Goal: Task Accomplishment & Management: Use online tool/utility

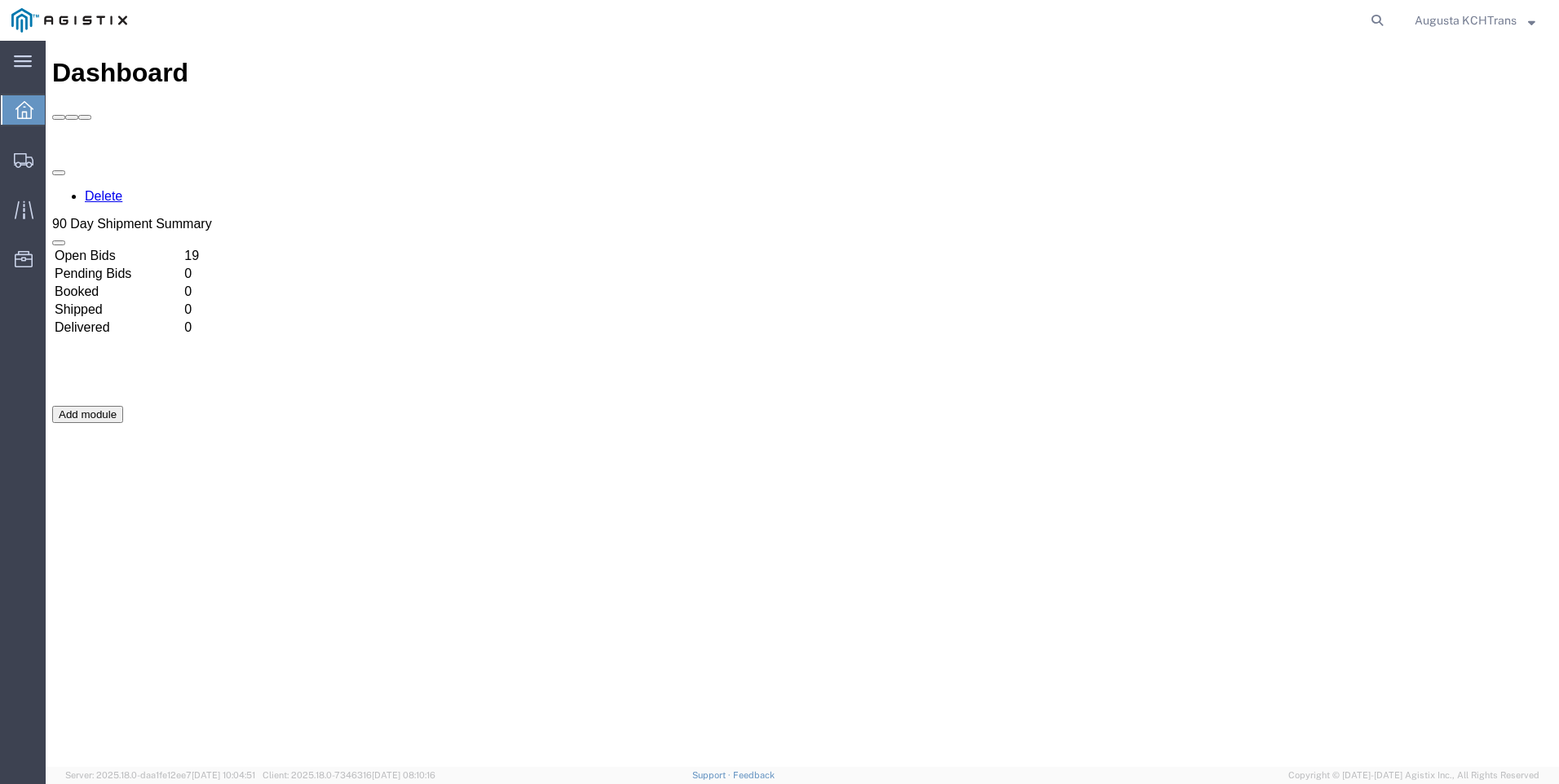
click at [133, 248] on td "Open Bids" at bounding box center [118, 256] width 128 height 17
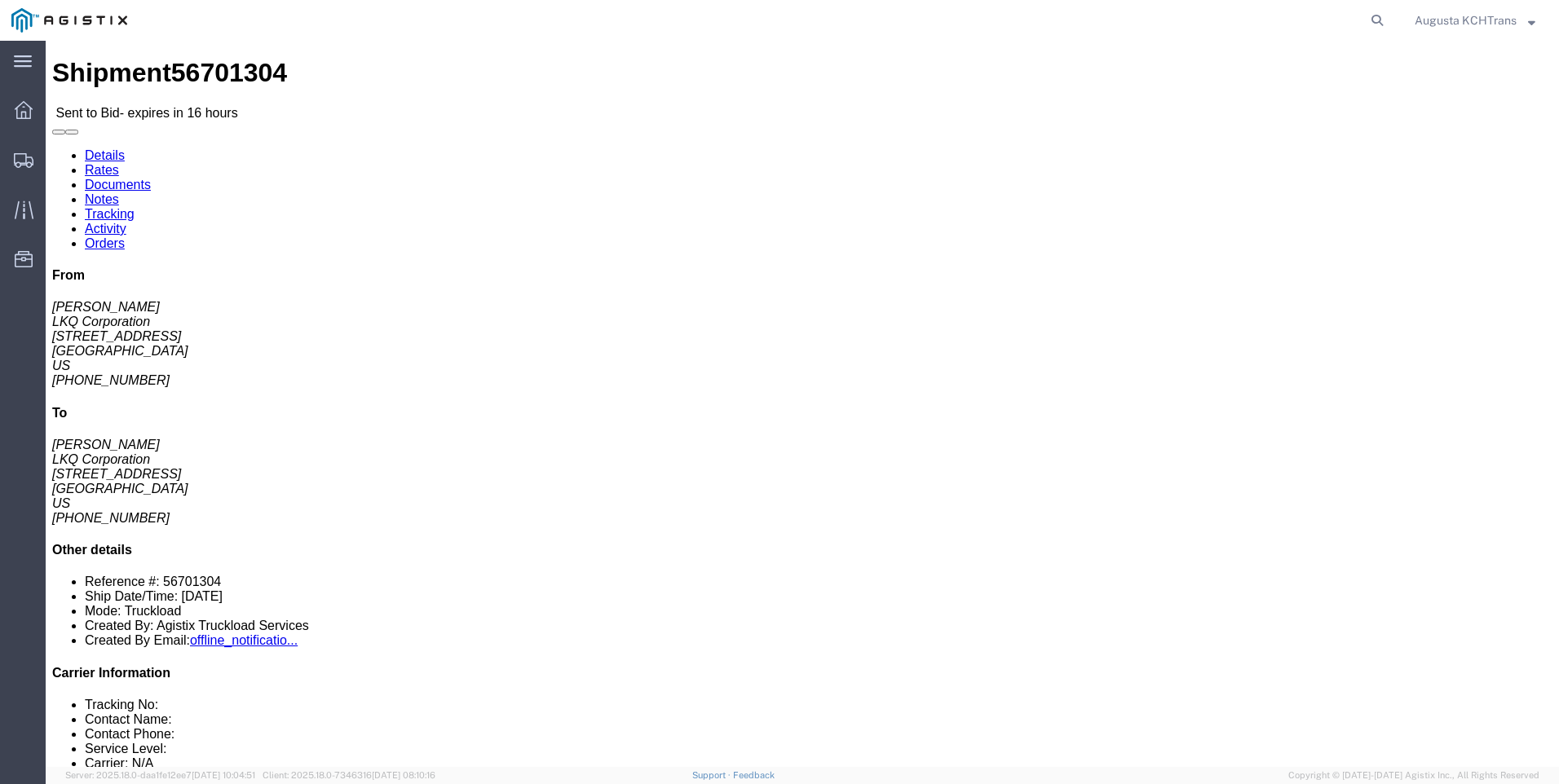
click link "Notes"
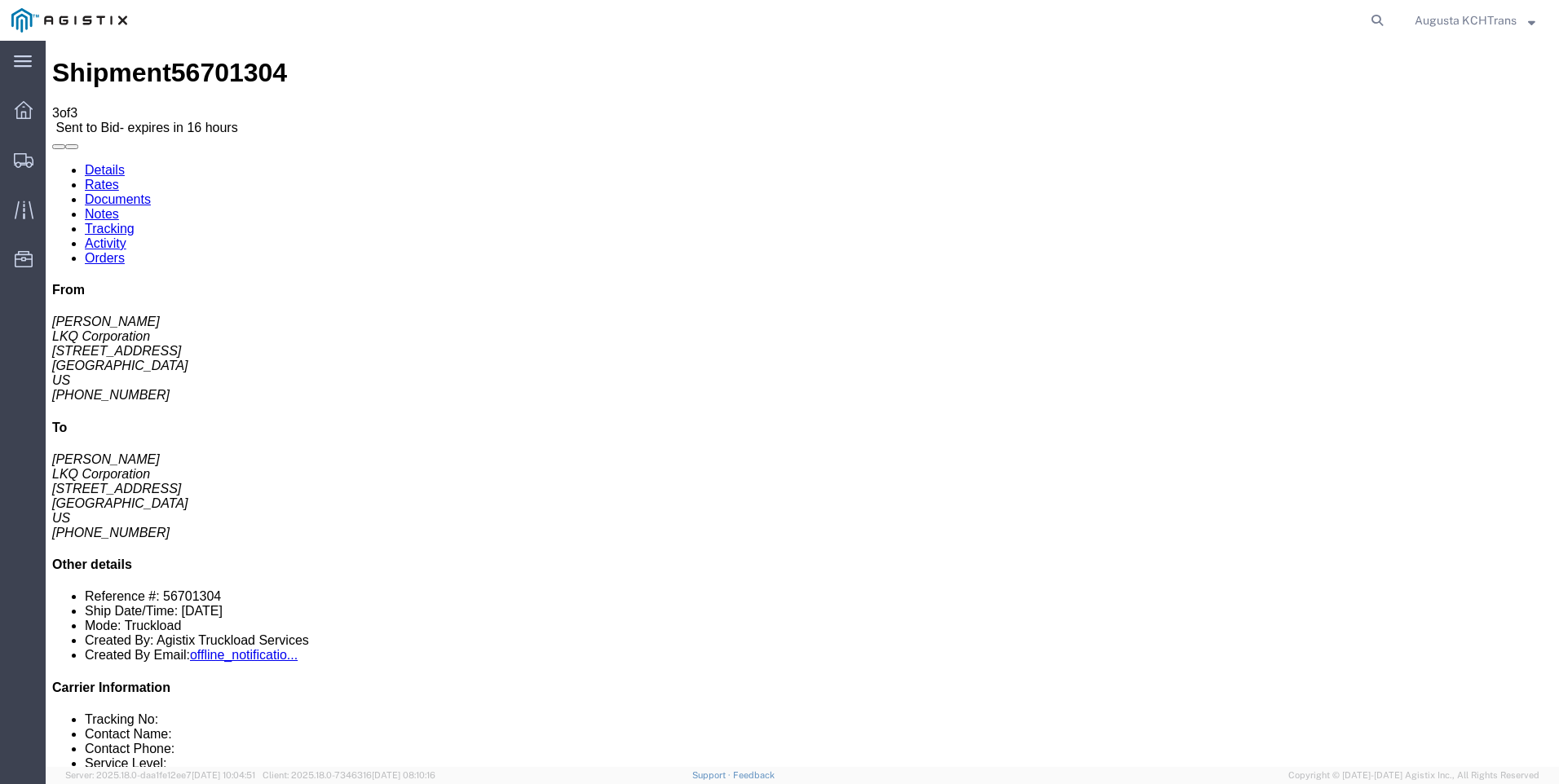
click at [89, 163] on link "Details" at bounding box center [105, 170] width 40 height 14
click link "Rates"
click at [107, 163] on link "Details" at bounding box center [105, 170] width 40 height 14
click link "Enter / Modify Bid"
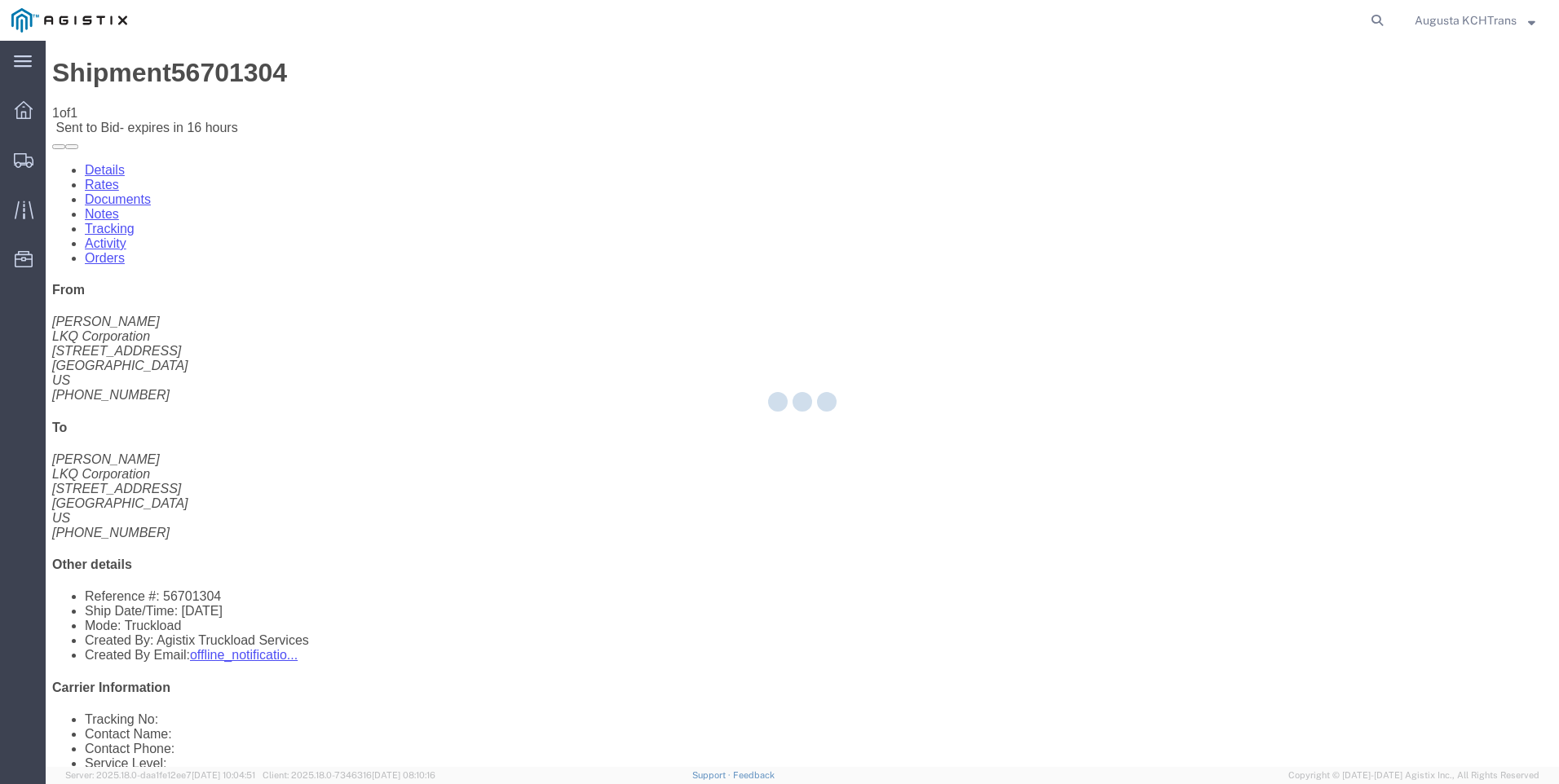
select select "4652"
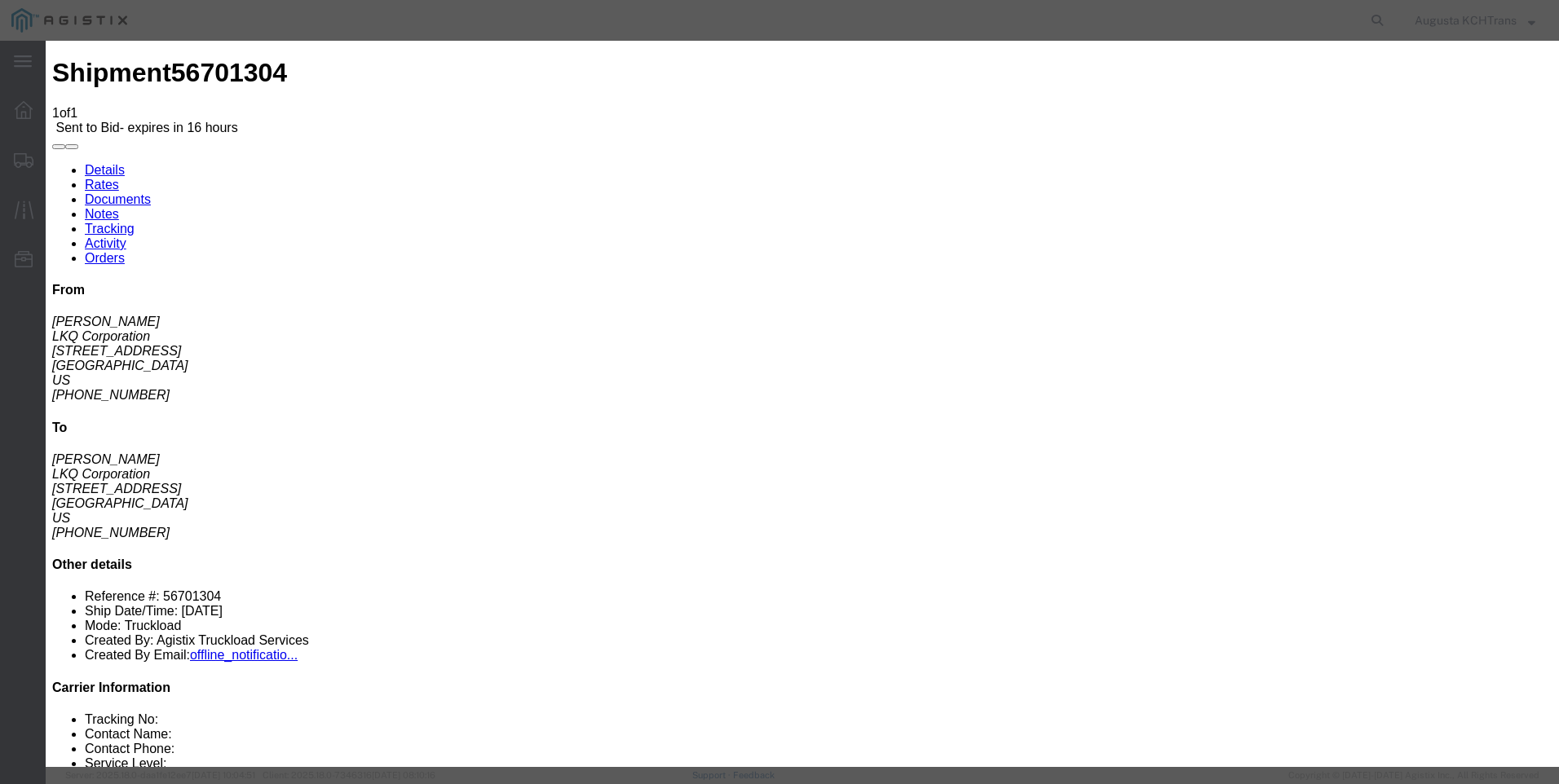
click label "Bid Name"
click input "text"
type input "KCH"
type input "3"
type input "2039.88"
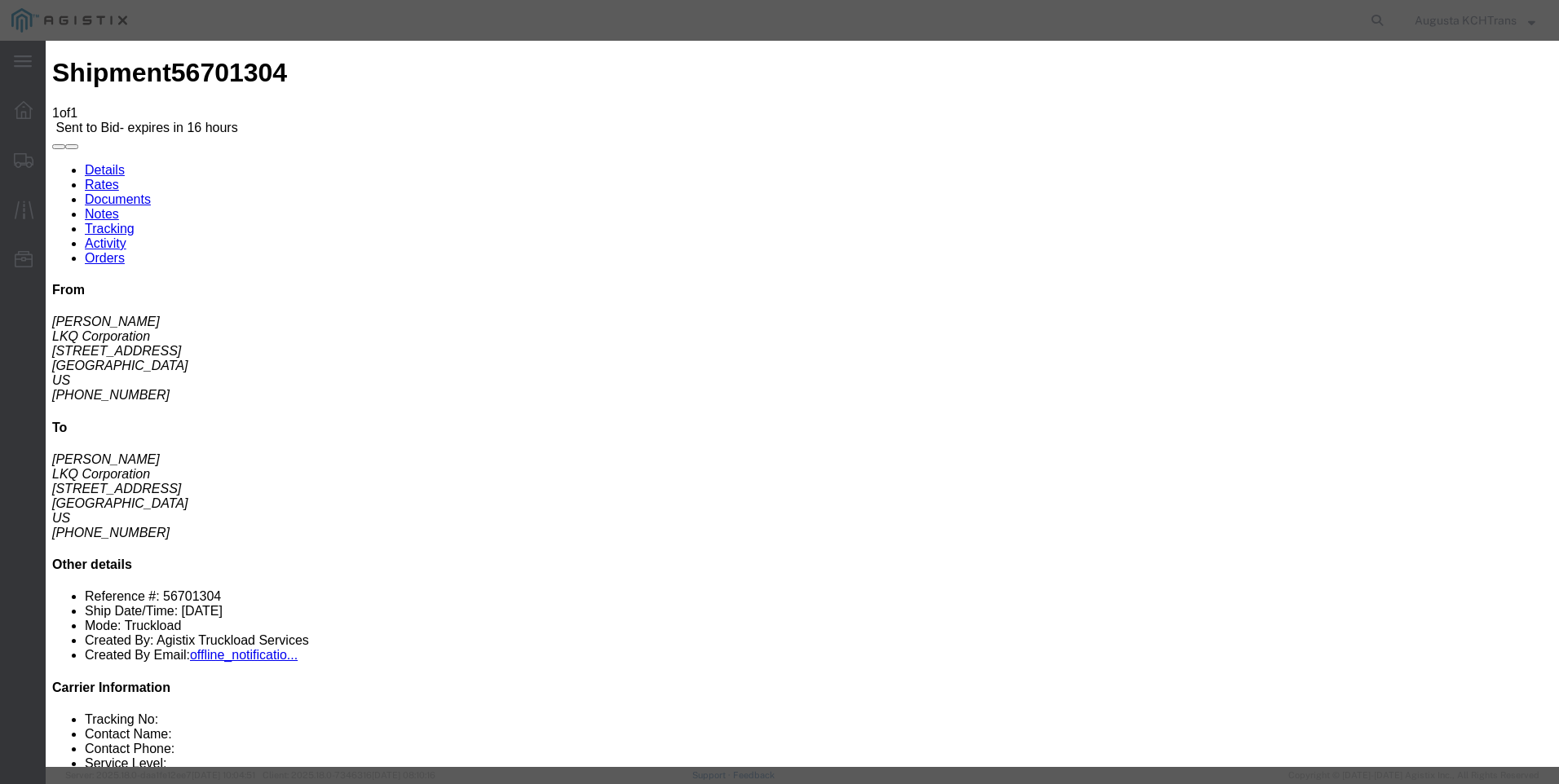
click select "Select 3 - 5 Day Rail TL Standard 3 - 5 Day"
select select "14028"
click select "Select 3 - 5 Day Rail TL Standard 3 - 5 Day"
drag, startPoint x: 1107, startPoint y: 328, endPoint x: 1045, endPoint y: 330, distance: 62.0
click input "2039.88"
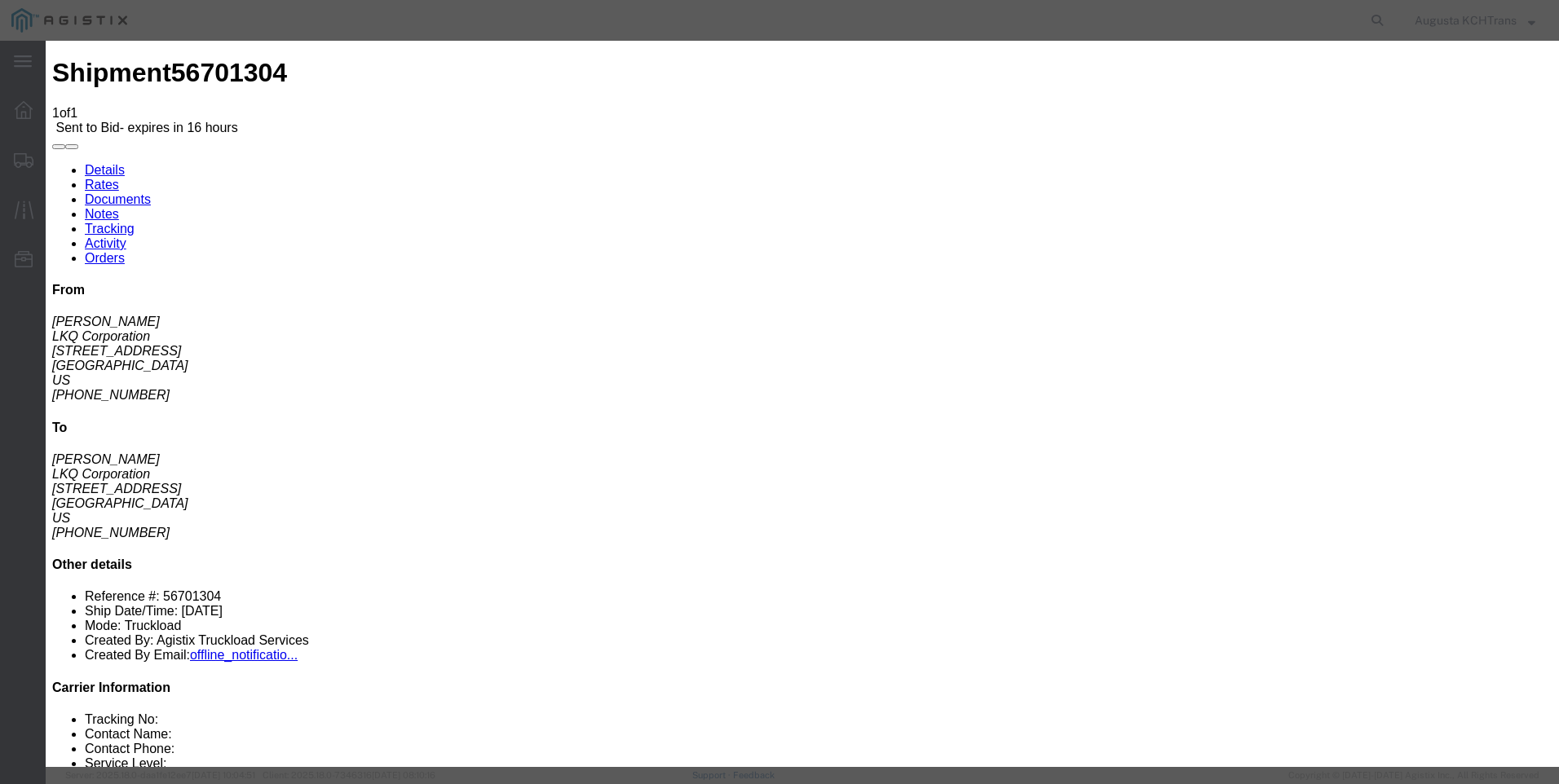
click textarea
type textarea "Dedicated Box Truck rate"
drag, startPoint x: 1112, startPoint y: 330, endPoint x: 957, endPoint y: 330, distance: 155.0
click div "Select 2 Day Service 3 Axle Winch Truck 3 to 5 Day Service 96L Domestic Flat Ra…"
click input "2039.88"
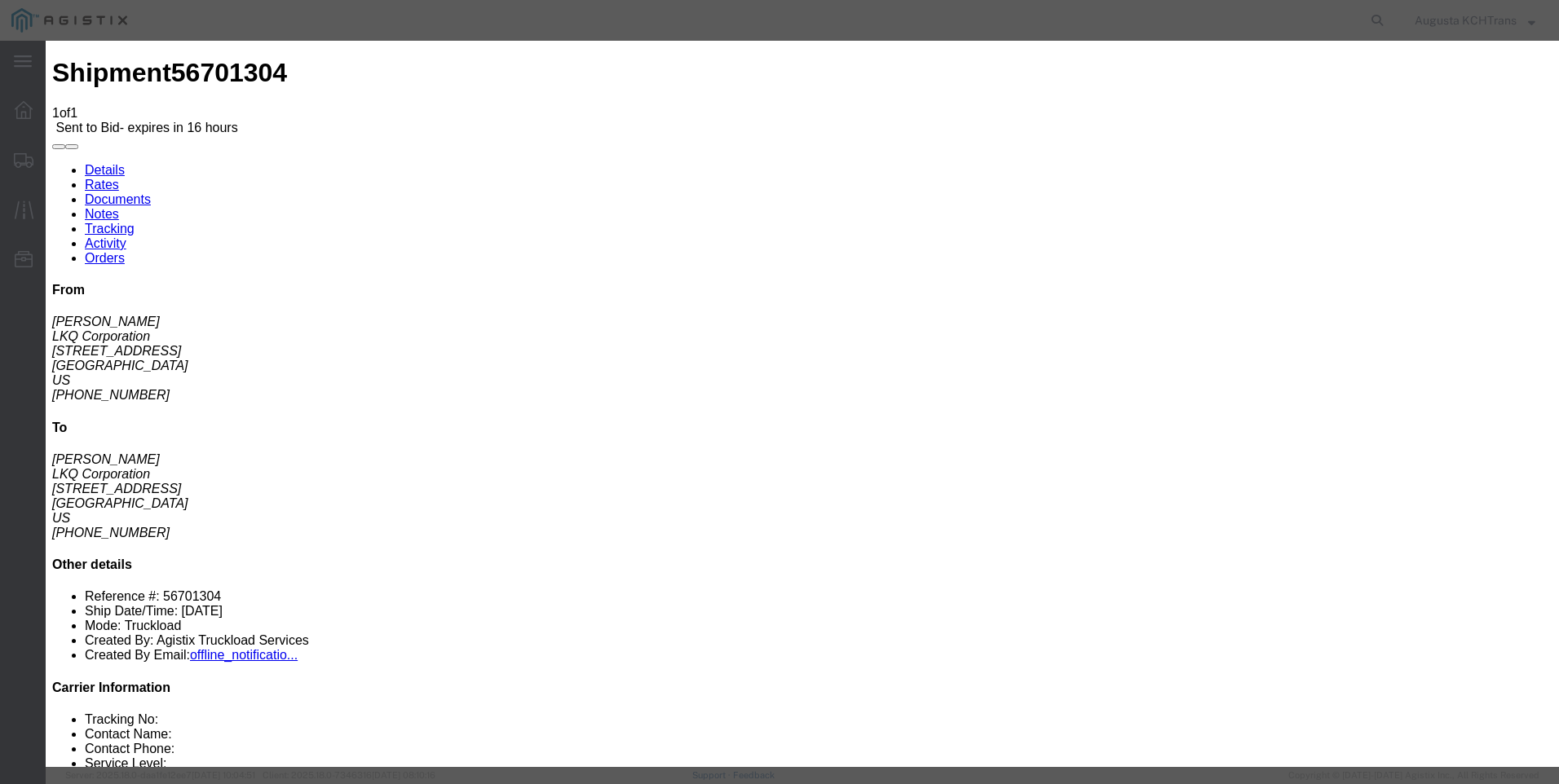
click input "201658.77"
click input "1658.77"
drag, startPoint x: 1093, startPoint y: 337, endPoint x: 1060, endPoint y: 331, distance: 33.5
click input "1679.88"
type input "1684.77"
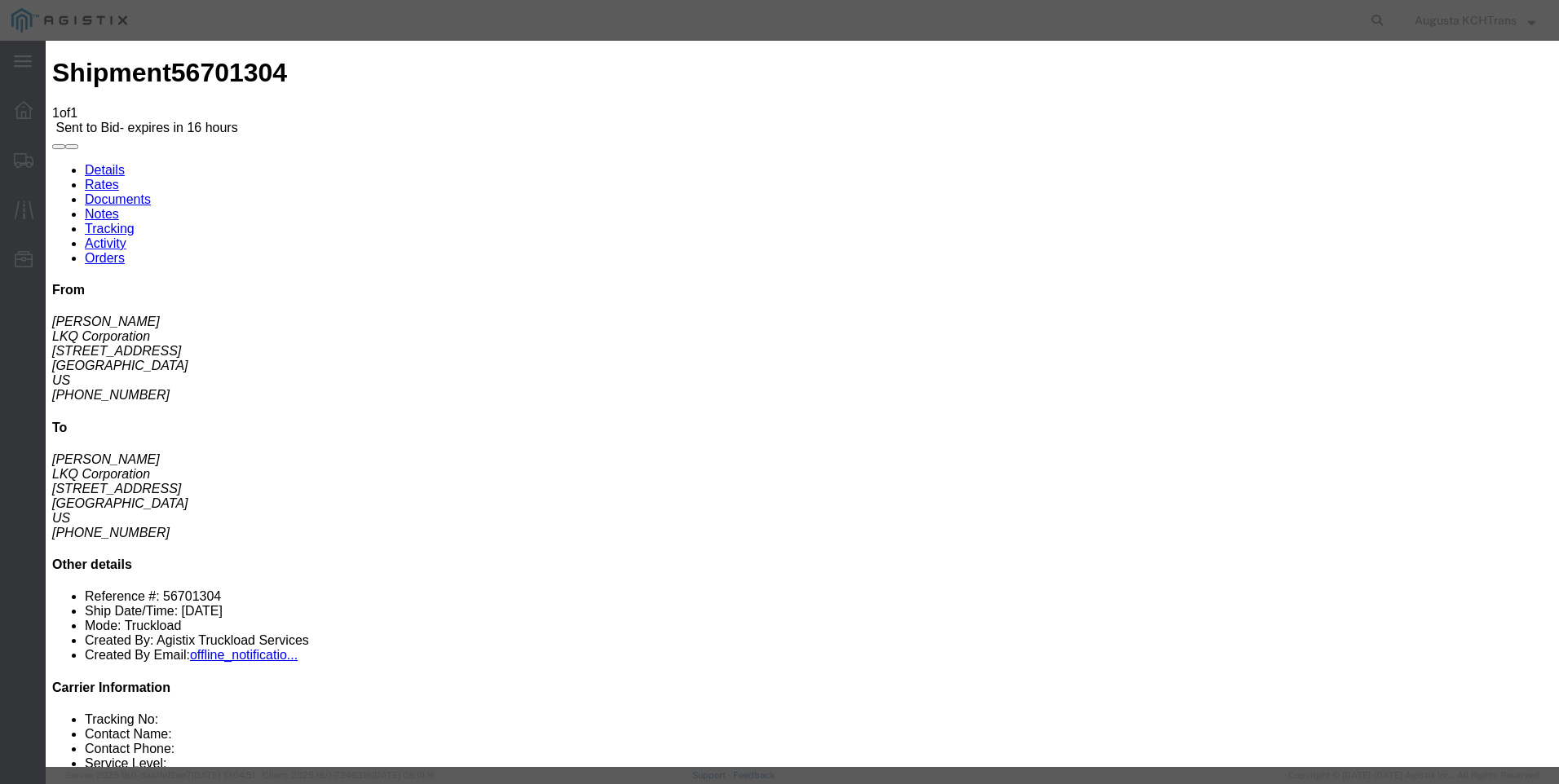
click button "Submit"
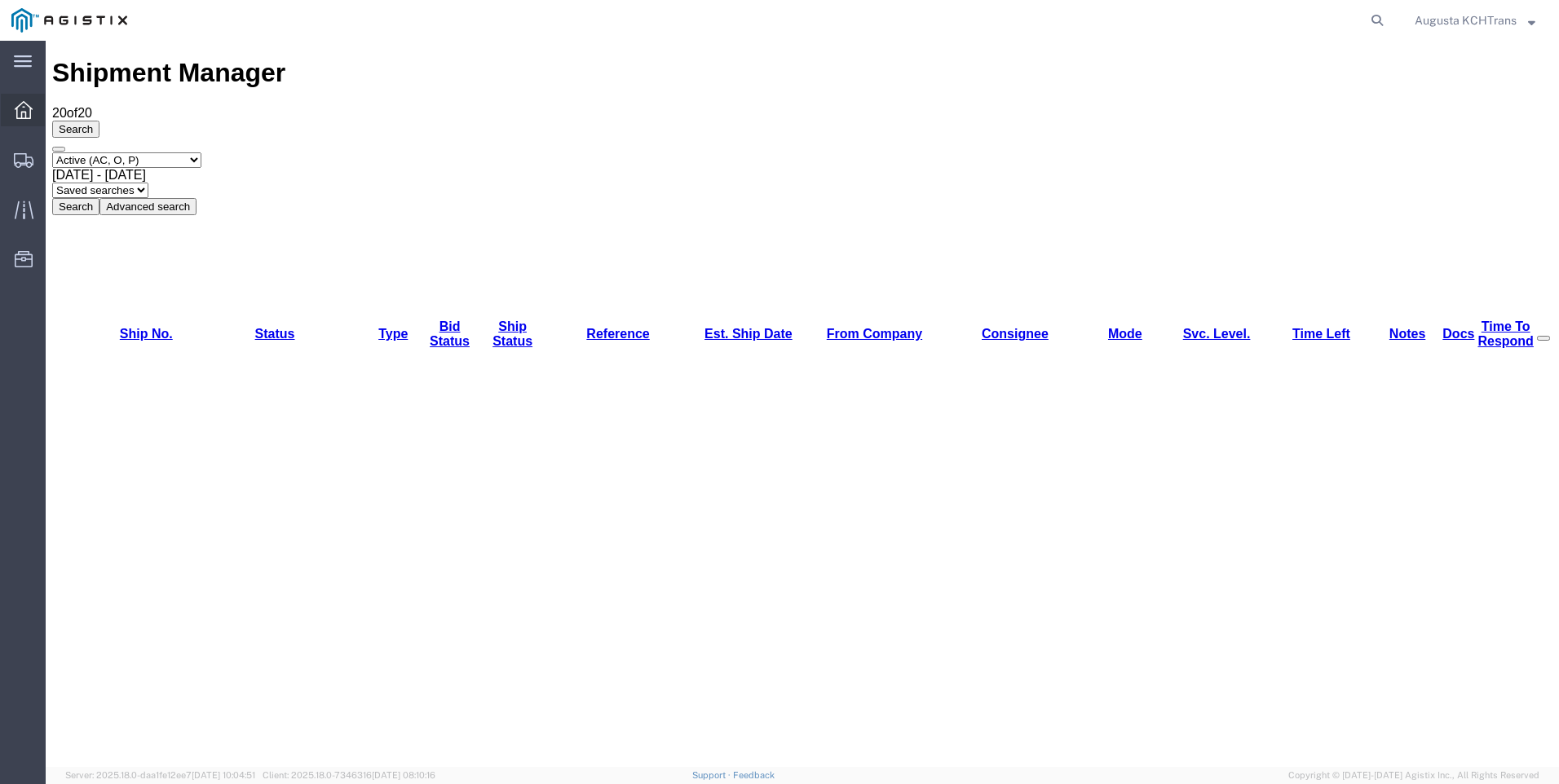
click at [37, 112] on div at bounding box center [23, 110] width 46 height 32
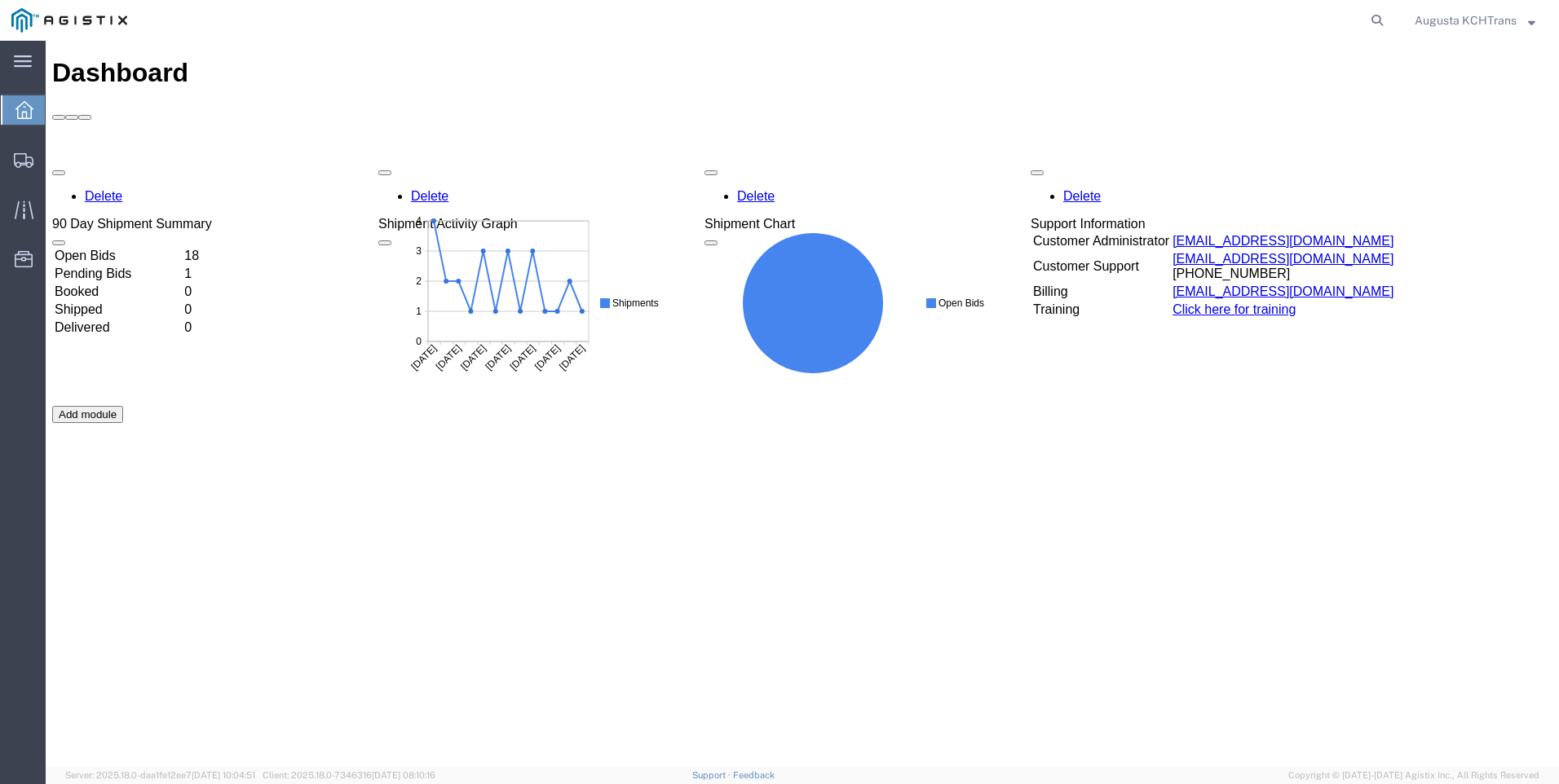
click at [102, 248] on td "Open Bids" at bounding box center [118, 256] width 128 height 17
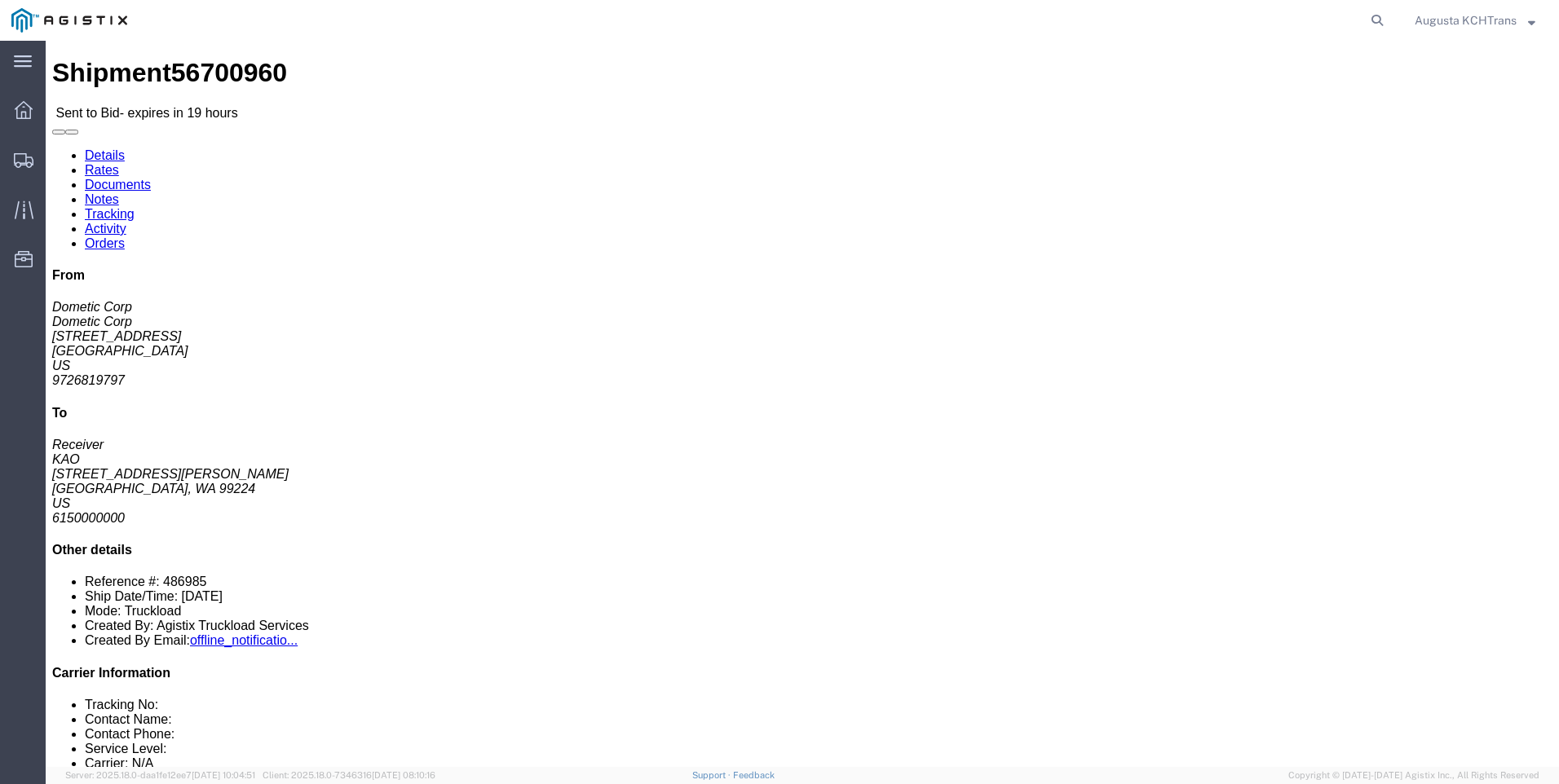
click link "Documents"
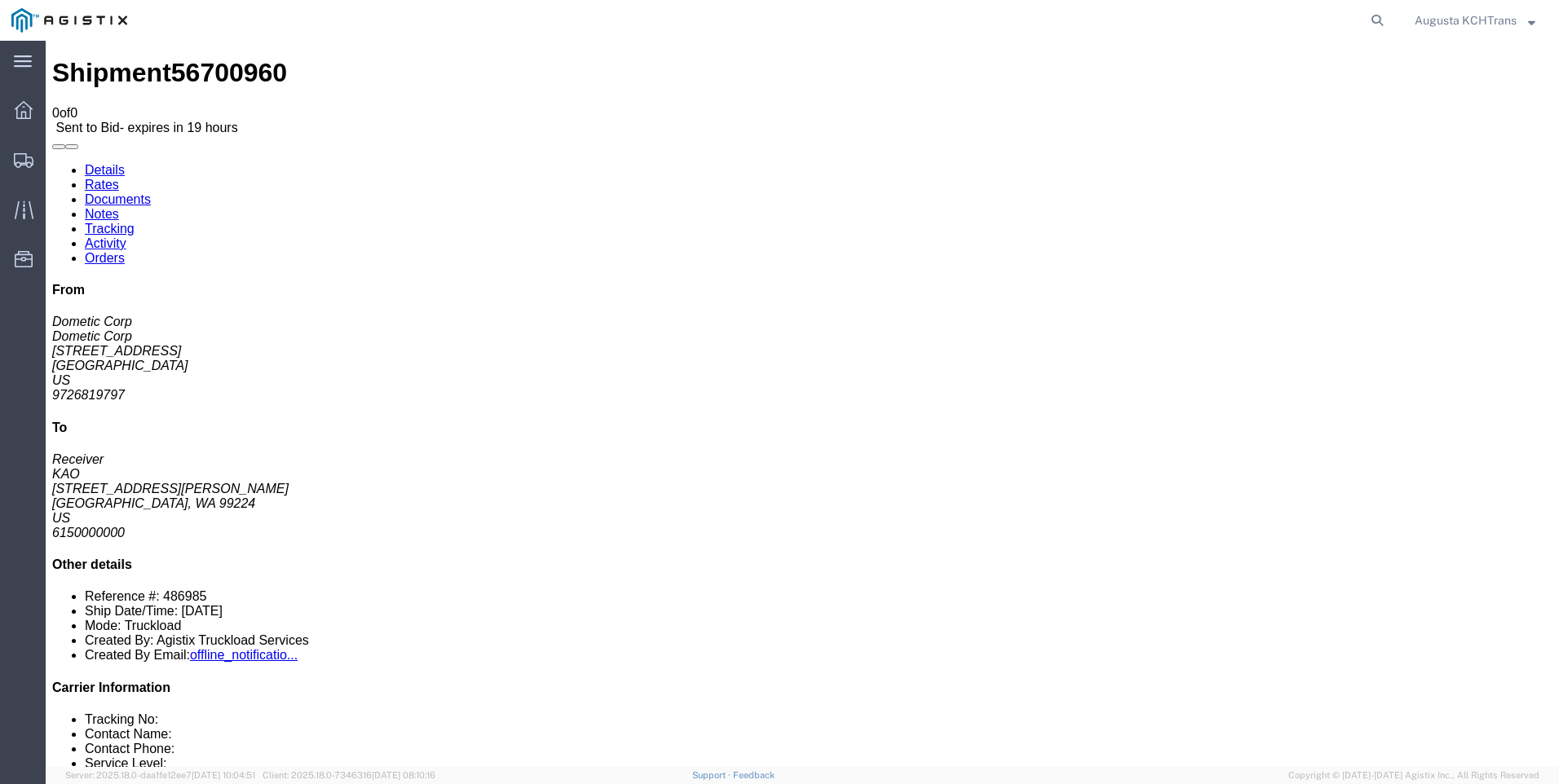
click at [119, 207] on link "Notes" at bounding box center [102, 214] width 34 height 14
click at [100, 163] on link "Details" at bounding box center [105, 170] width 40 height 14
click at [24, 114] on icon at bounding box center [24, 110] width 18 height 18
